Goal: Task Accomplishment & Management: Manage account settings

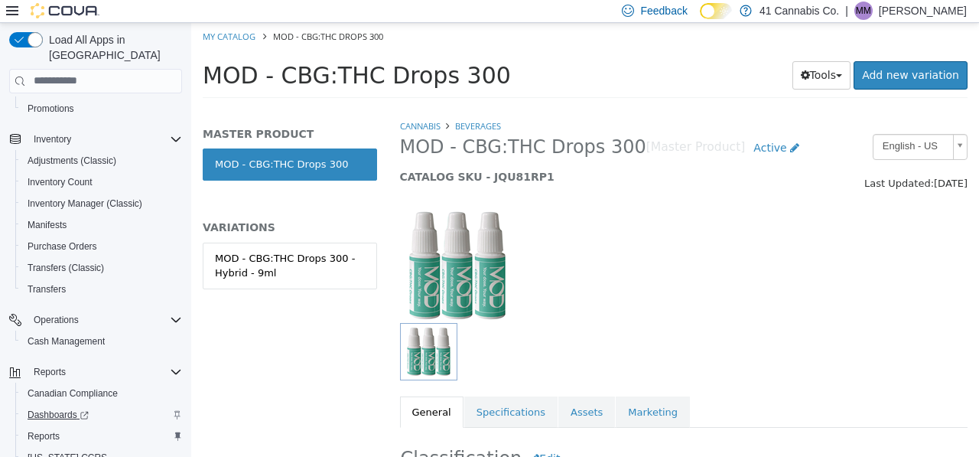
scroll to position [241, 0]
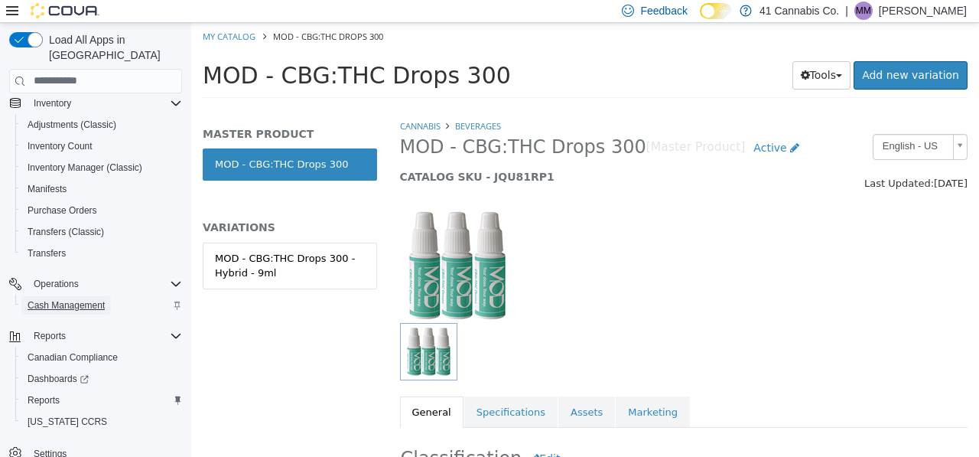
click at [49, 299] on span "Cash Management" at bounding box center [66, 305] width 77 height 12
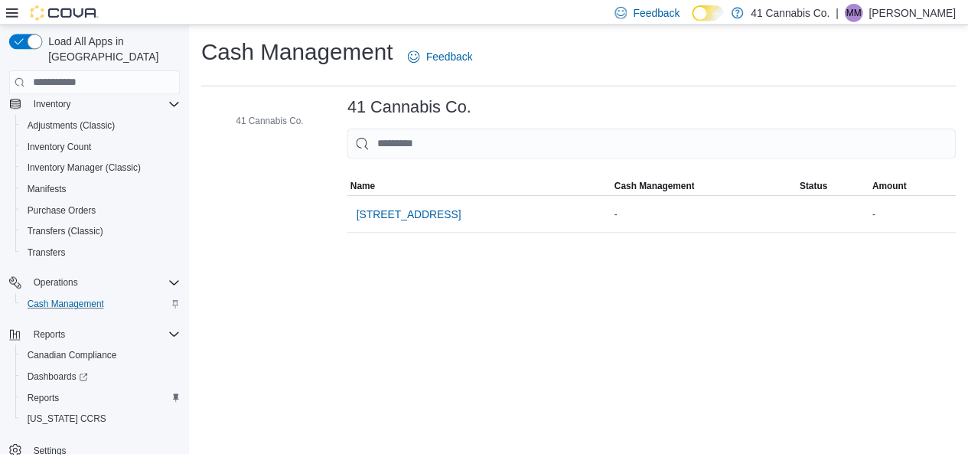
scroll to position [203, 0]
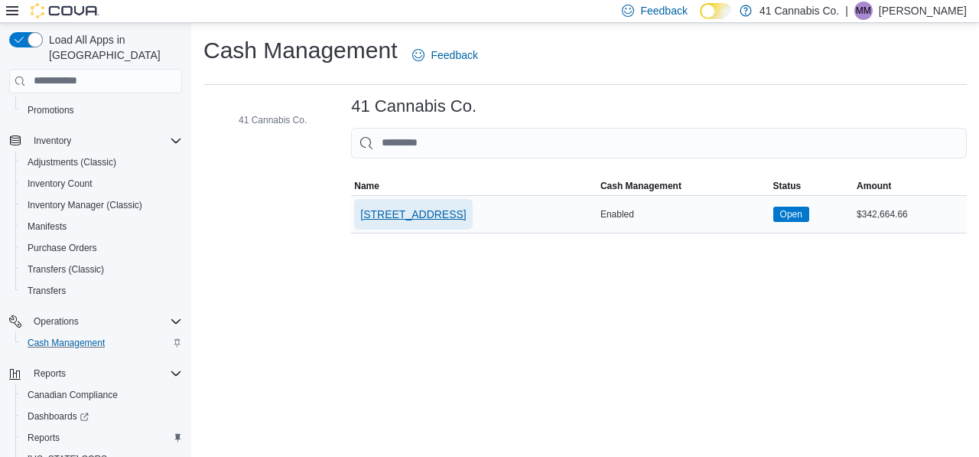
click at [420, 216] on span "[STREET_ADDRESS]" at bounding box center [413, 214] width 106 height 15
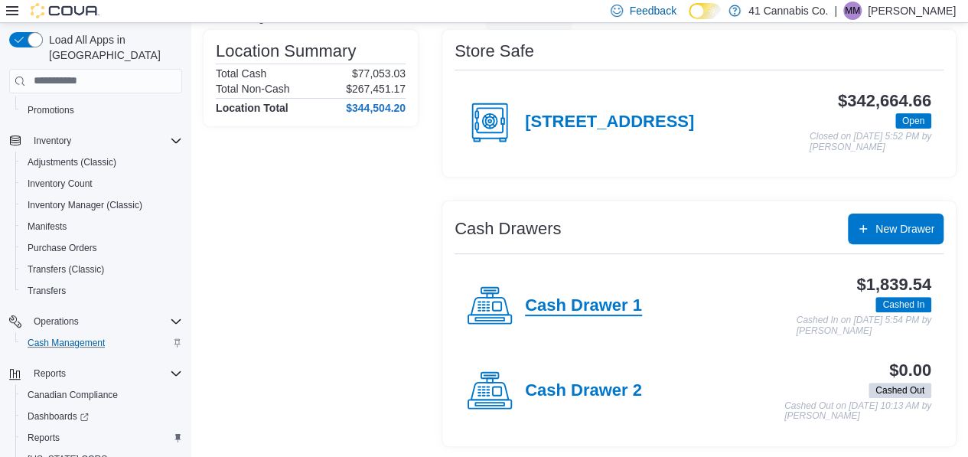
click at [565, 298] on h4 "Cash Drawer 1" at bounding box center [583, 306] width 117 height 20
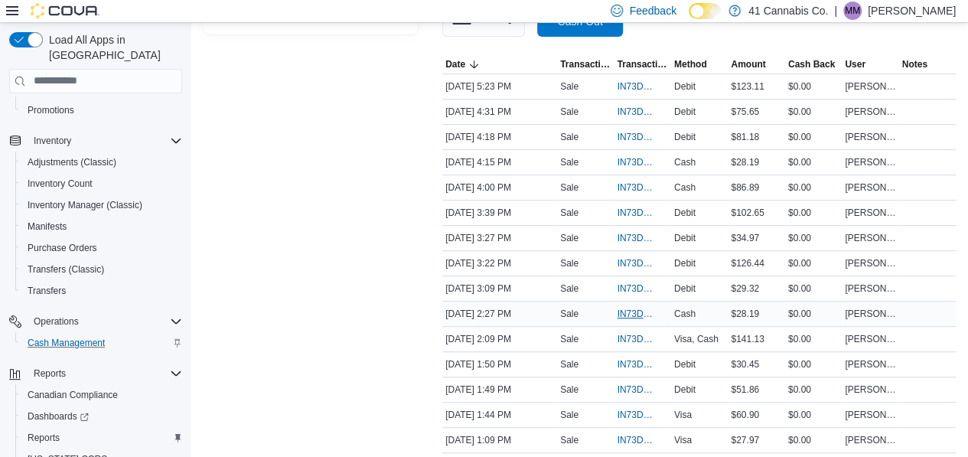
scroll to position [349, 0]
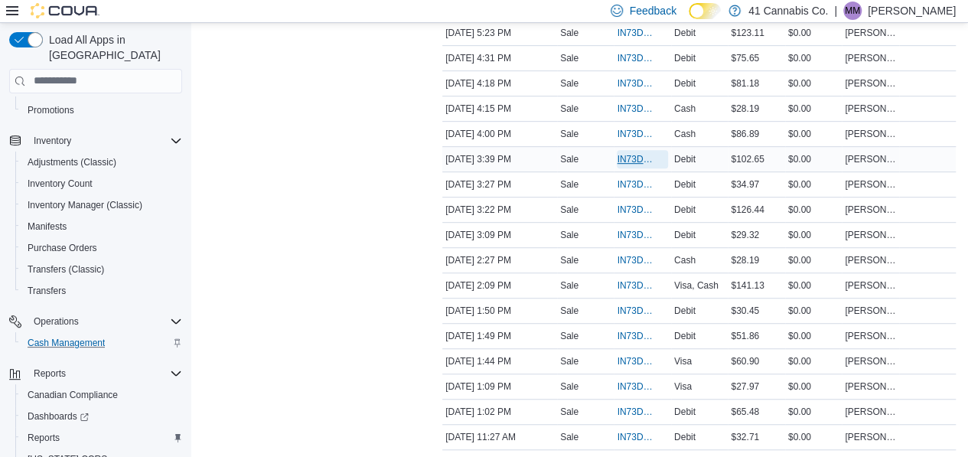
click at [639, 160] on span "IN73DF-58038" at bounding box center [634, 159] width 35 height 12
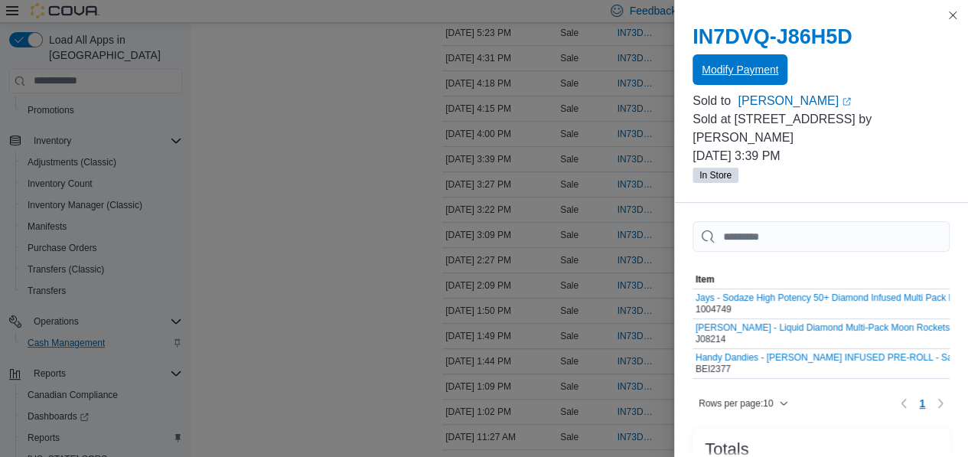
click at [727, 82] on span "Modify Payment" at bounding box center [740, 69] width 77 height 31
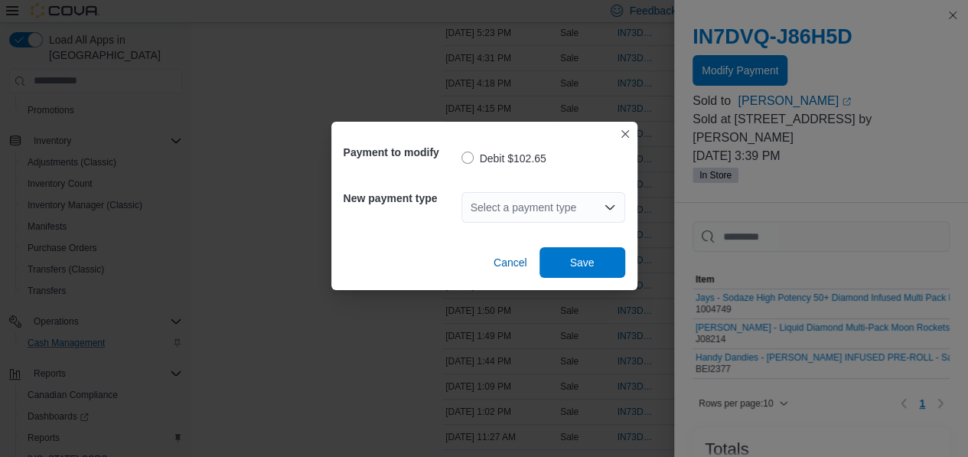
click at [568, 198] on div "Select a payment type" at bounding box center [543, 207] width 164 height 31
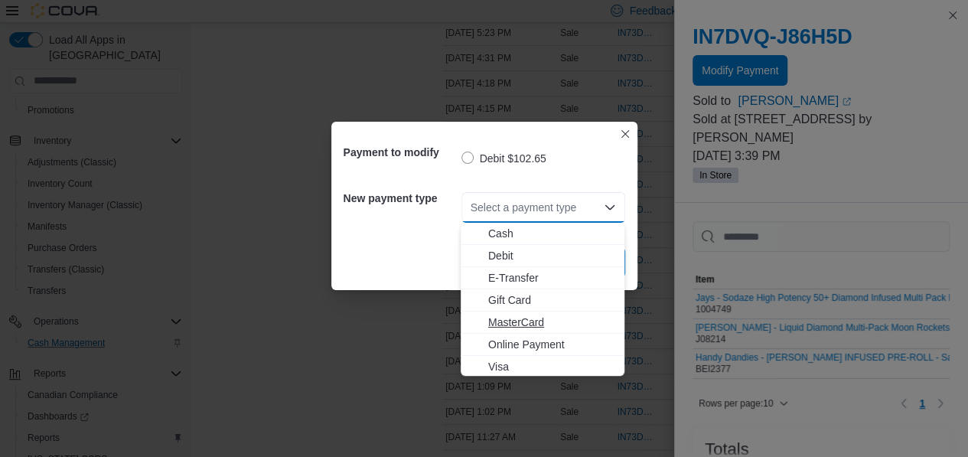
click at [516, 330] on button "MasterCard" at bounding box center [543, 322] width 164 height 22
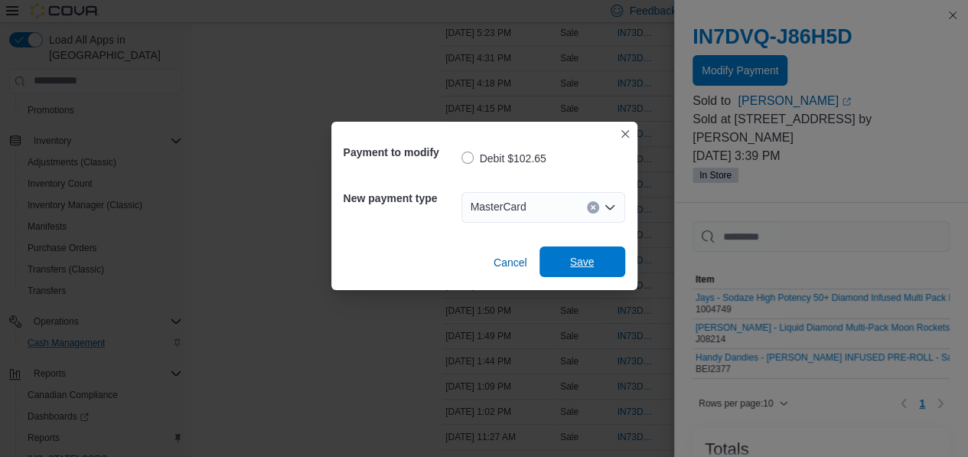
click at [601, 262] on span "Save" at bounding box center [582, 261] width 67 height 31
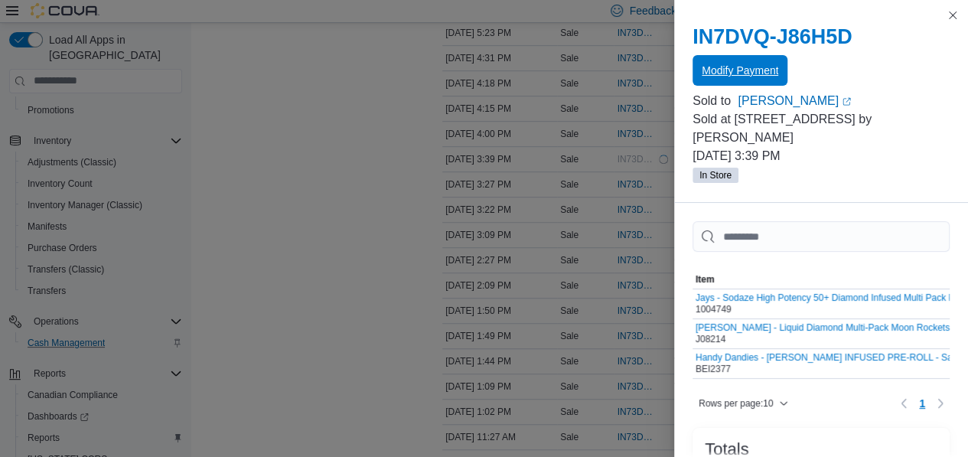
scroll to position [0, 0]
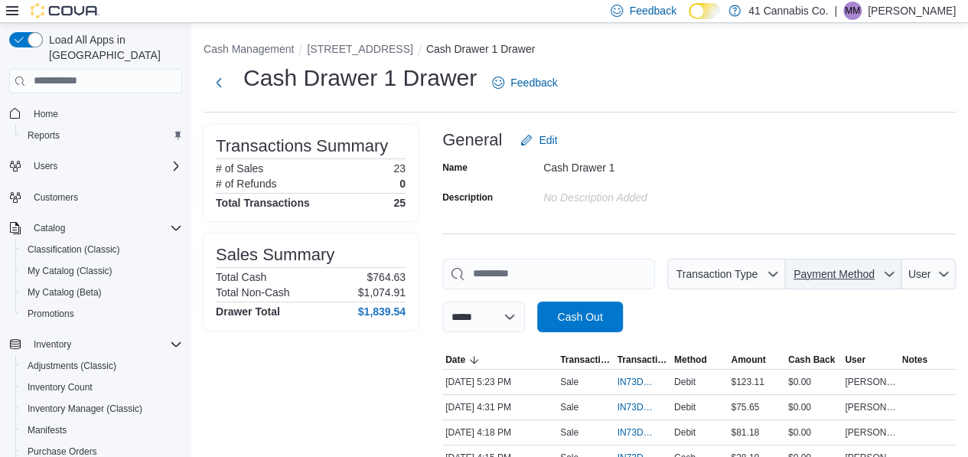
click at [859, 277] on span "Payment Method" at bounding box center [833, 274] width 81 height 12
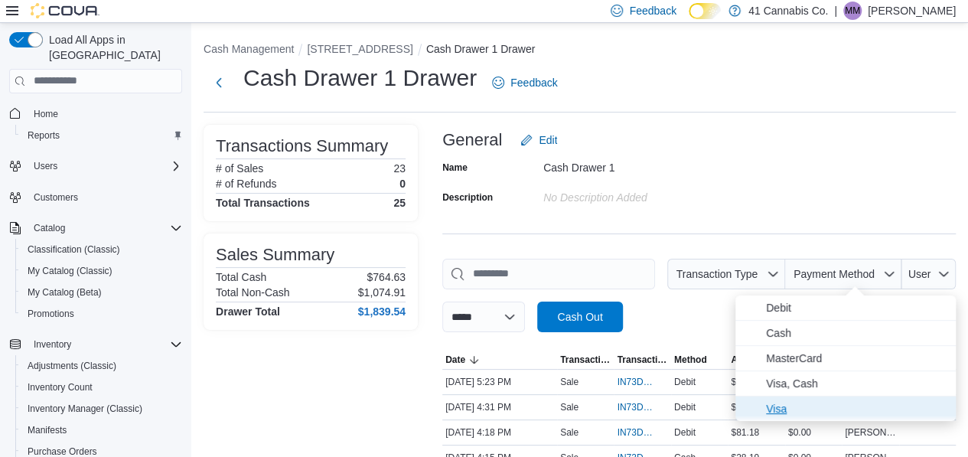
click at [776, 414] on span "Visa" at bounding box center [856, 408] width 181 height 18
type input "**********"
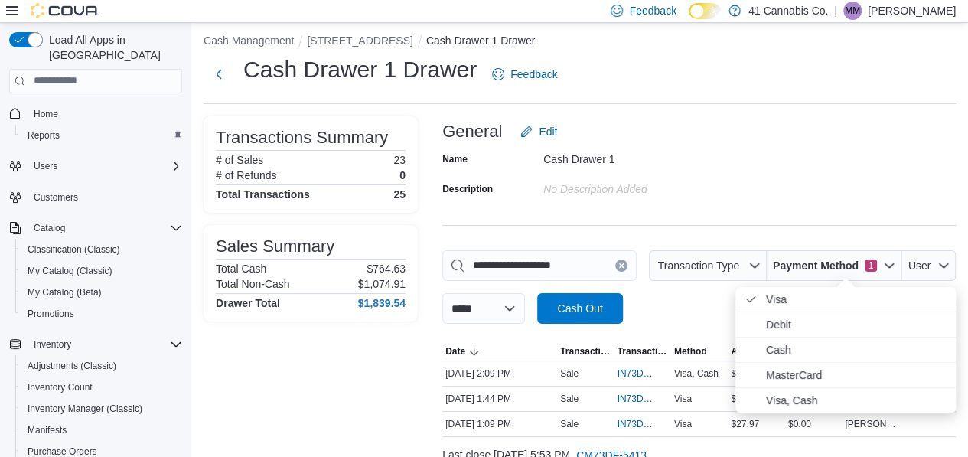
scroll to position [66, 0]
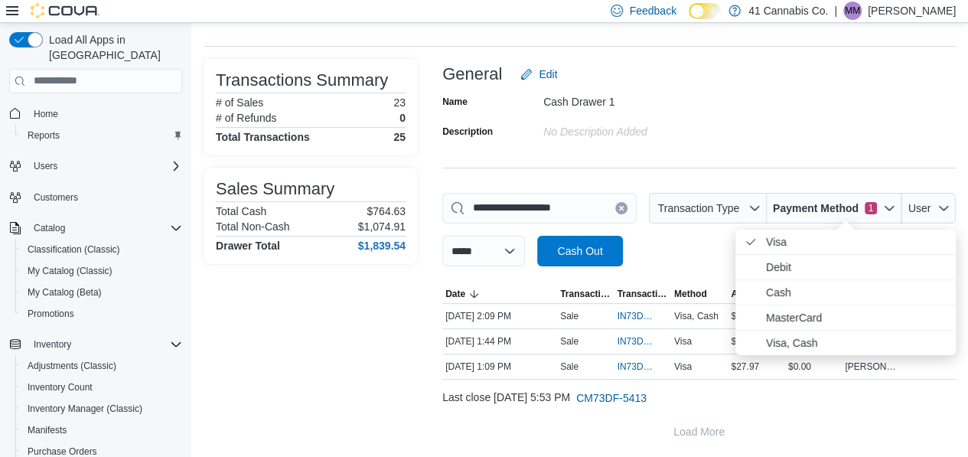
click at [759, 149] on div "**********" at bounding box center [698, 253] width 513 height 388
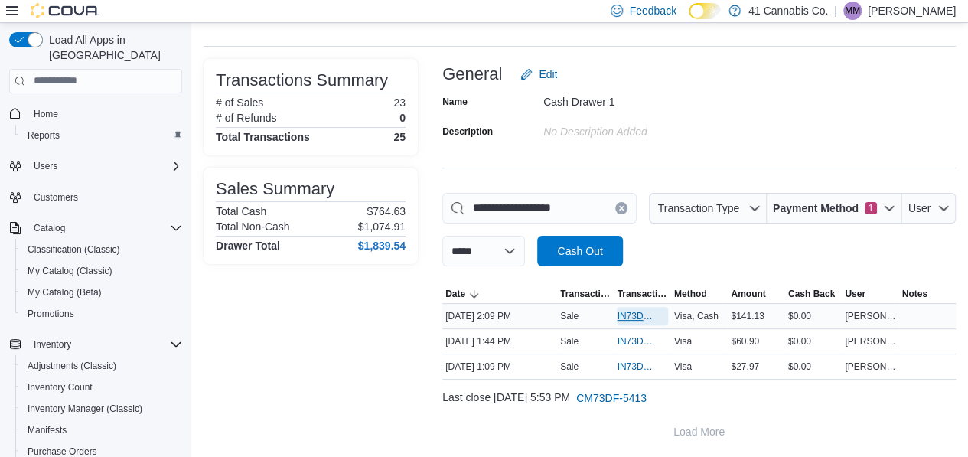
click at [623, 312] on span "IN73DF-58033" at bounding box center [634, 316] width 35 height 12
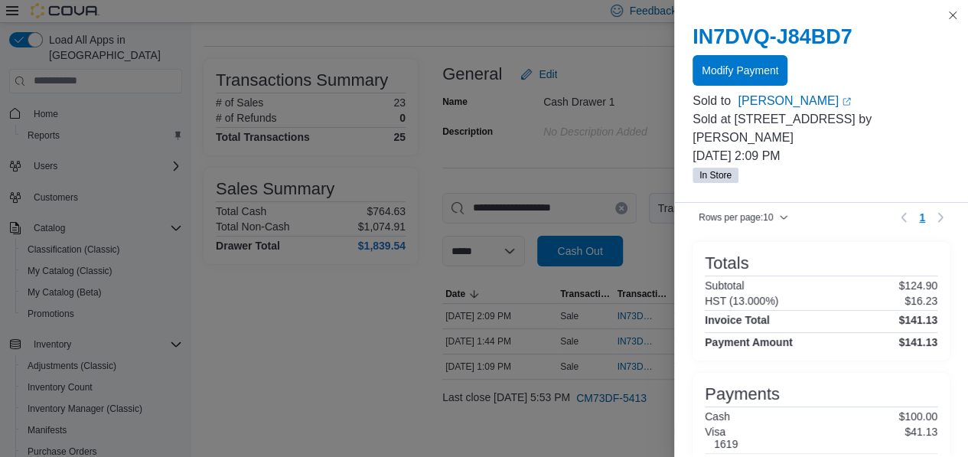
scroll to position [225, 0]
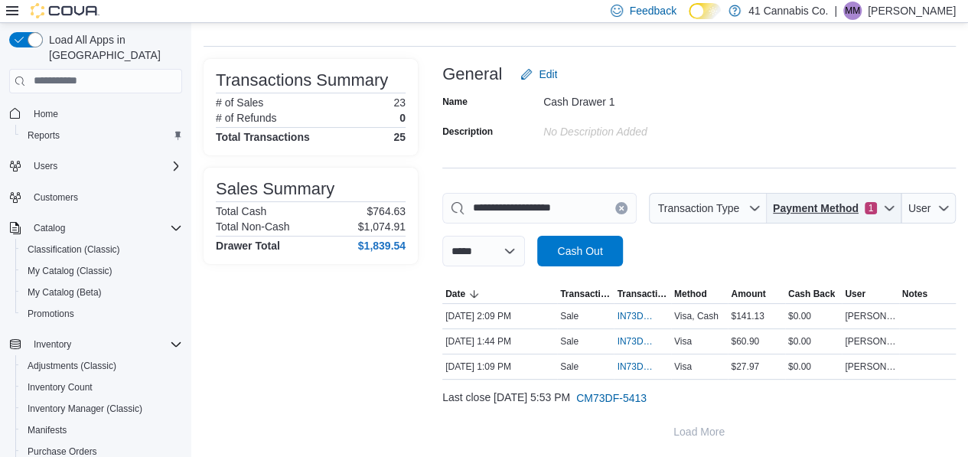
click at [851, 206] on span "Payment Method" at bounding box center [816, 207] width 86 height 15
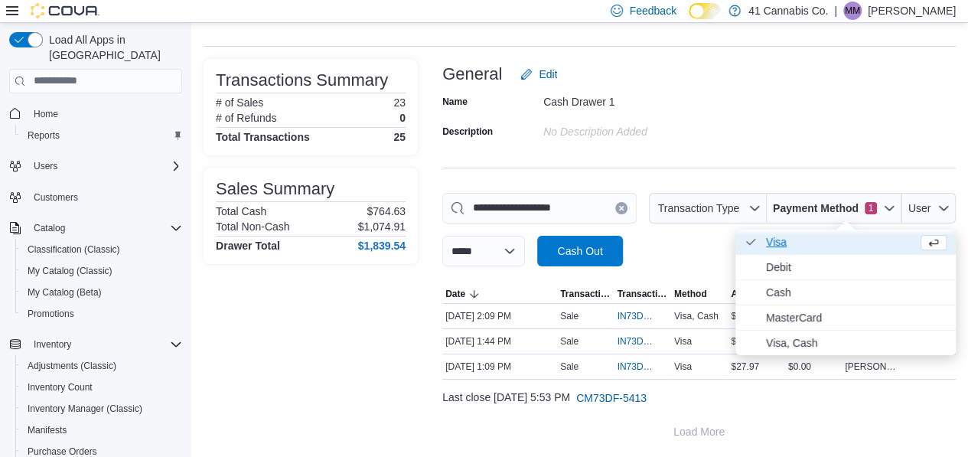
click at [788, 238] on span "Visa . Checked option." at bounding box center [838, 242] width 145 height 18
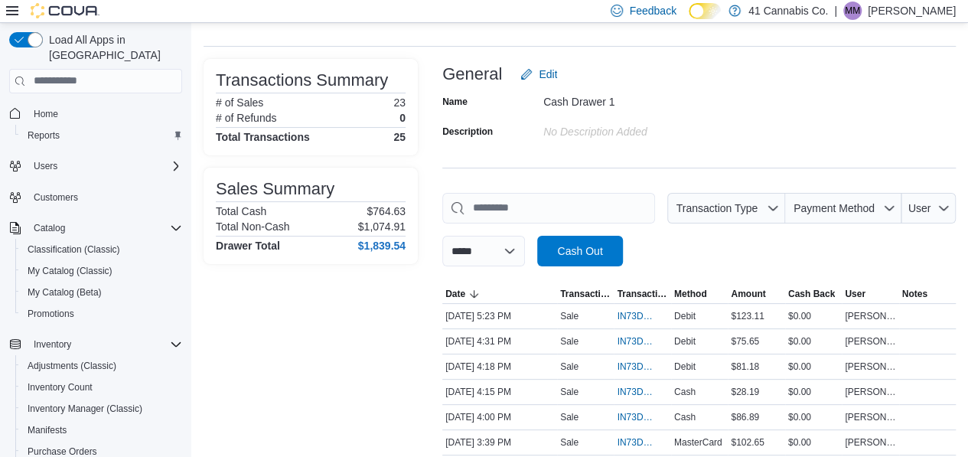
click at [672, 250] on div "**********" at bounding box center [698, 229] width 513 height 73
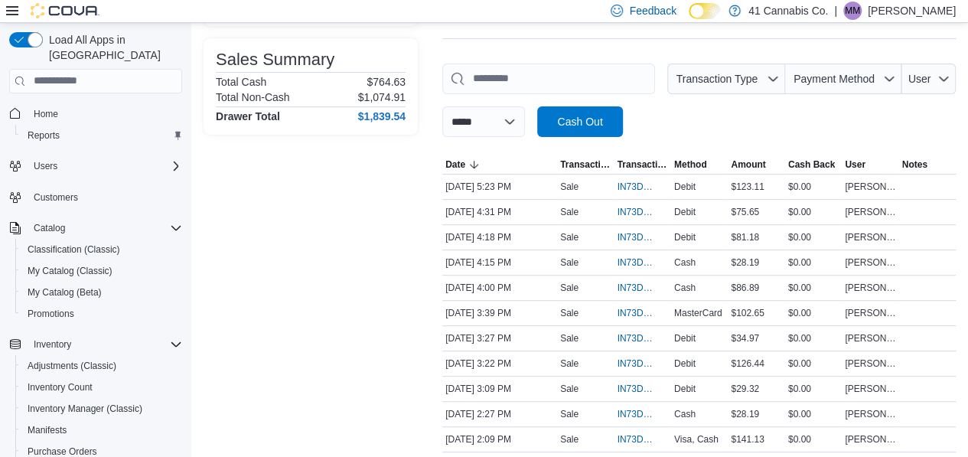
scroll to position [219, 0]
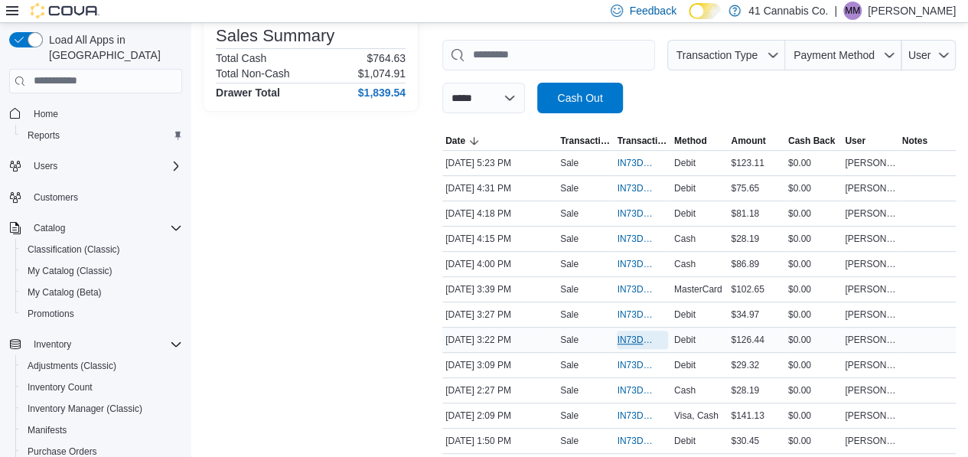
click at [627, 334] on span "IN73DF-58036" at bounding box center [634, 340] width 35 height 12
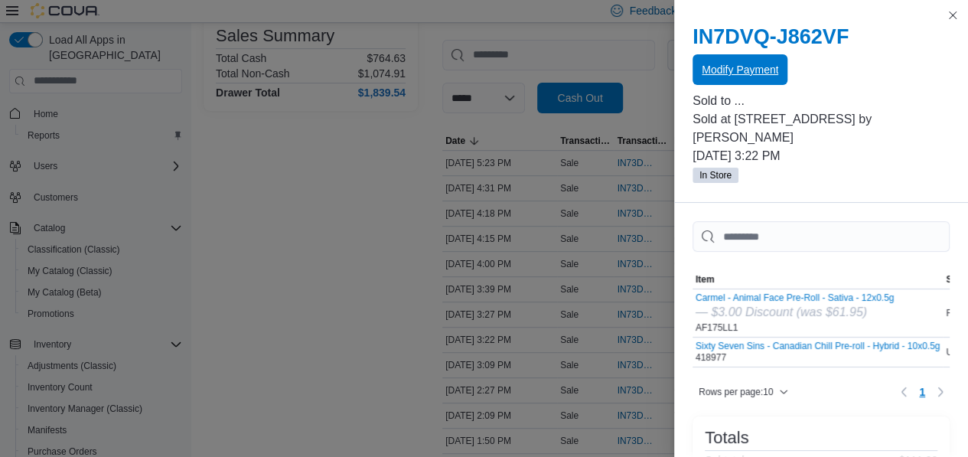
click at [771, 69] on span "Modify Payment" at bounding box center [740, 69] width 77 height 15
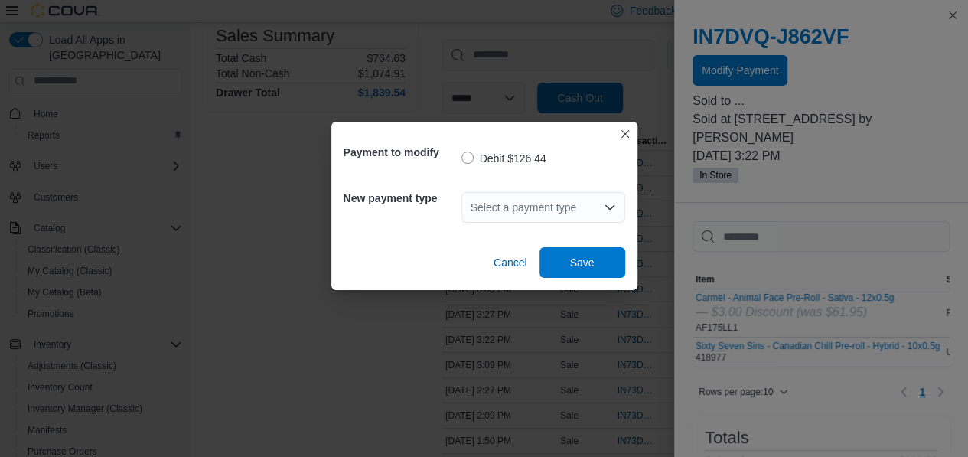
click at [565, 204] on div "Select a payment type" at bounding box center [543, 207] width 164 height 31
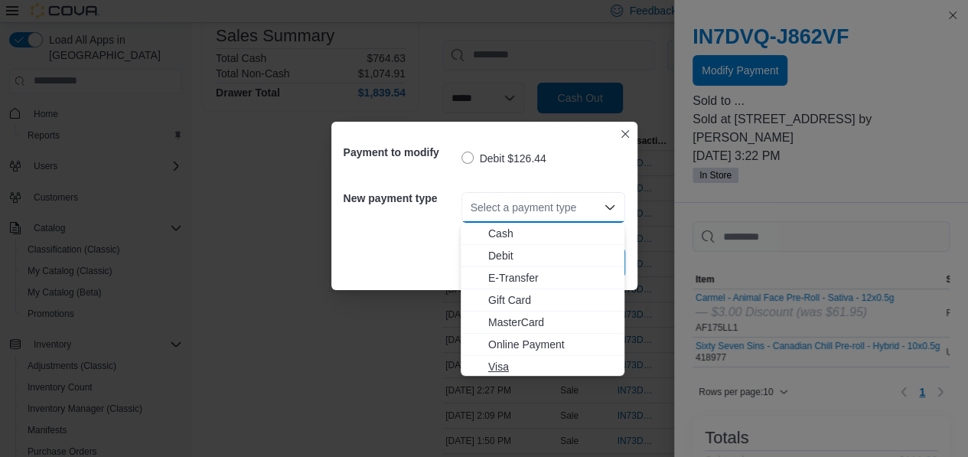
click at [519, 360] on span "Visa" at bounding box center [551, 366] width 127 height 15
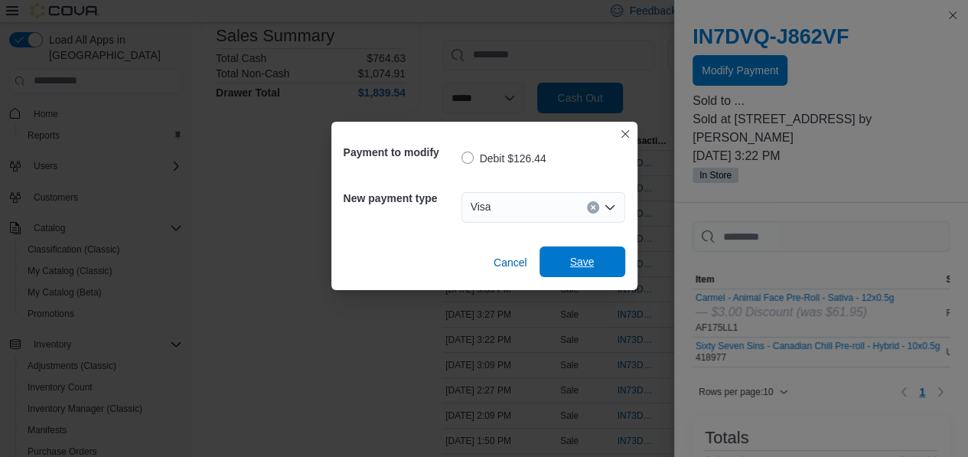
click at [586, 262] on span "Save" at bounding box center [582, 261] width 24 height 15
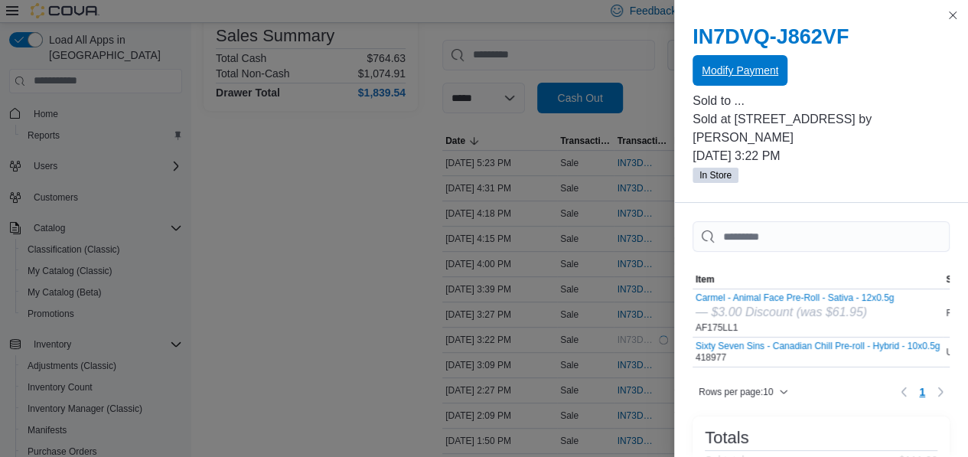
scroll to position [0, 0]
